Goal: Information Seeking & Learning: Learn about a topic

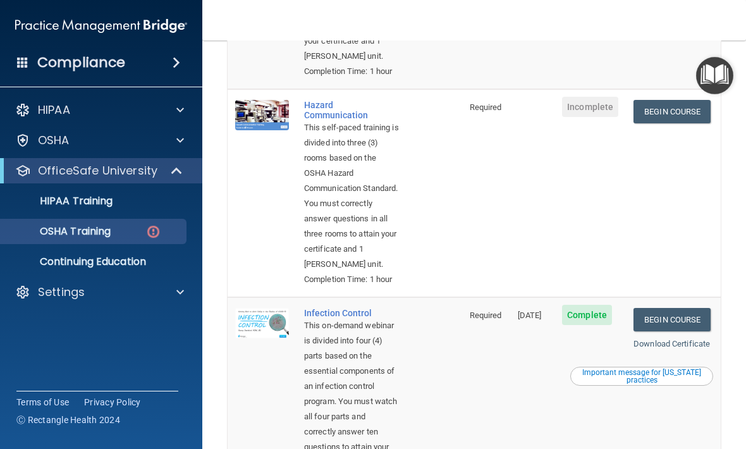
scroll to position [305, 0]
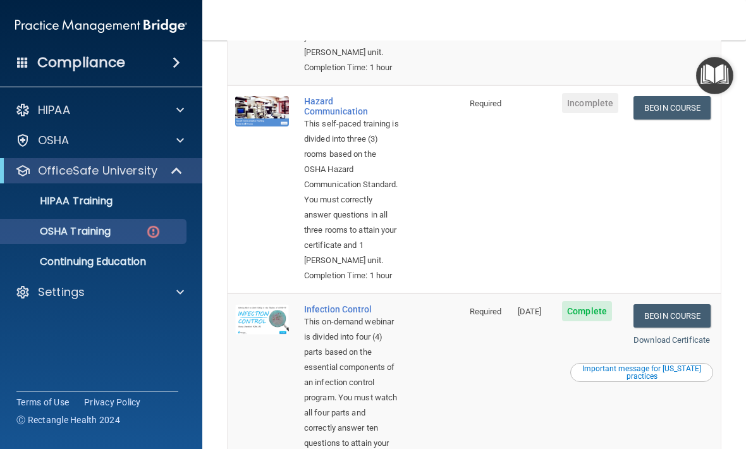
click at [691, 119] on link "Begin Course" at bounding box center [671, 107] width 77 height 23
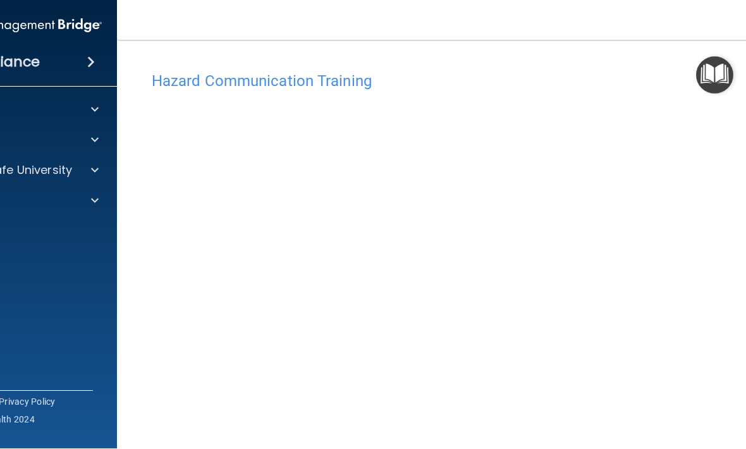
click at [610, 62] on div "Hazard Communication Training This course doesn’t expire until . Are you sure y…" at bounding box center [474, 286] width 664 height 466
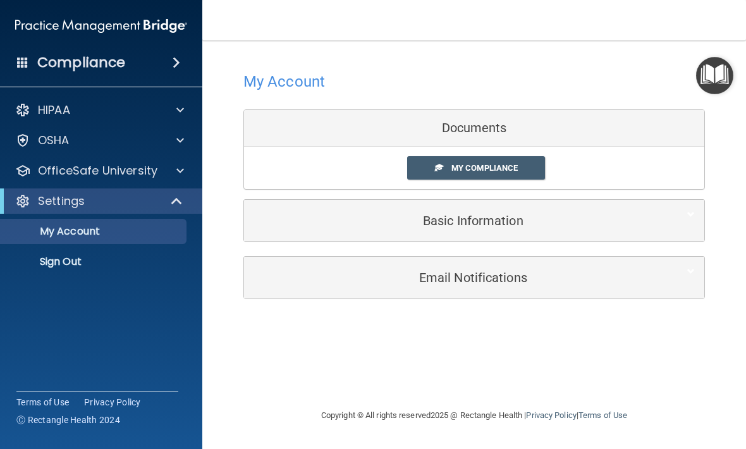
click at [181, 165] on span at bounding box center [180, 170] width 8 height 15
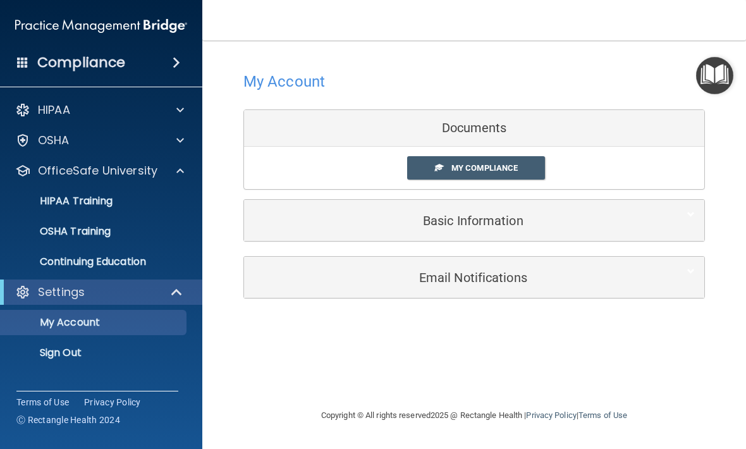
click at [181, 175] on span at bounding box center [180, 170] width 8 height 15
